Goal: Task Accomplishment & Management: Use online tool/utility

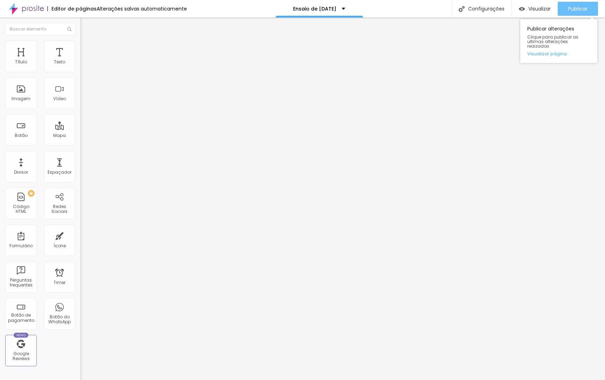
click at [576, 12] on span "Publicar" at bounding box center [577, 9] width 19 height 6
click at [581, 9] on span "Publicar" at bounding box center [577, 9] width 19 height 6
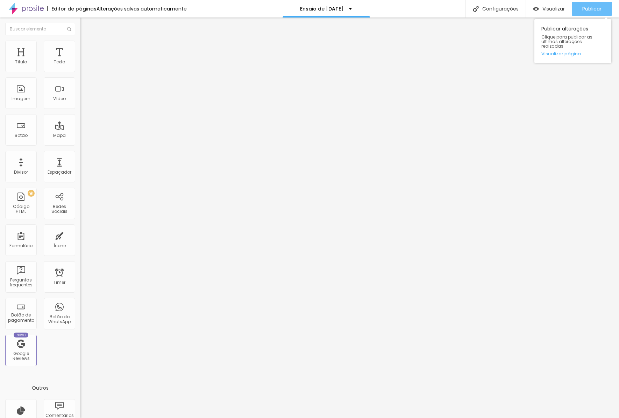
click at [582, 10] on span "Publicar" at bounding box center [592, 9] width 19 height 6
click at [582, 11] on span "Publicar" at bounding box center [592, 9] width 19 height 6
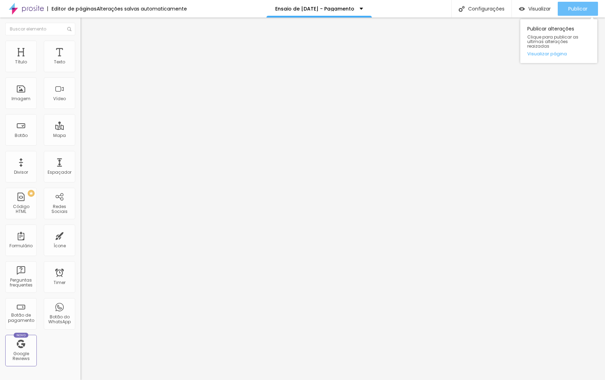
click at [589, 5] on button "Publicar" at bounding box center [577, 9] width 40 height 14
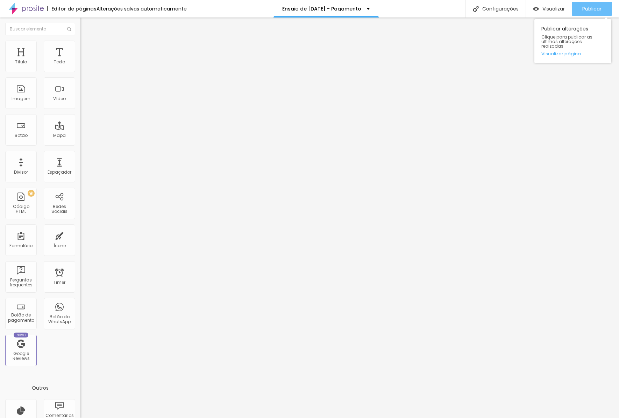
click at [589, 12] on div "Publicar" at bounding box center [592, 9] width 19 height 14
click at [585, 15] on div "Publicar" at bounding box center [592, 9] width 19 height 14
click at [599, 12] on div "Publicar" at bounding box center [592, 9] width 19 height 14
click at [594, 14] on div "Publicar" at bounding box center [592, 9] width 19 height 14
